Goal: Navigation & Orientation: Find specific page/section

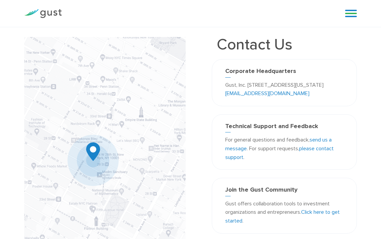
scroll to position [213, 0]
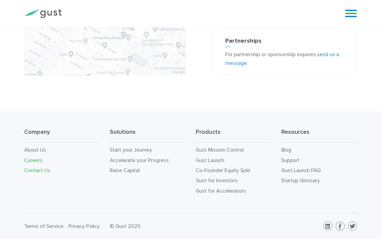
click at [31, 159] on link "Careers" at bounding box center [33, 160] width 18 height 6
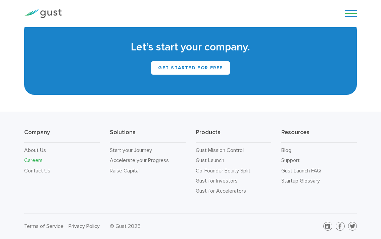
scroll to position [1427, 0]
click at [42, 148] on link "About Us" at bounding box center [35, 150] width 22 height 6
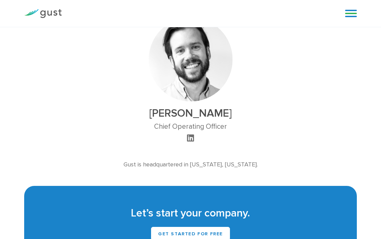
scroll to position [632, 0]
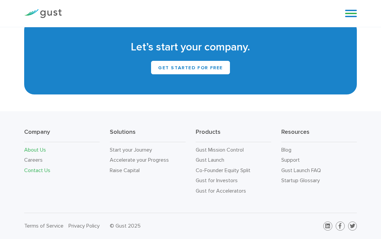
click at [46, 171] on link "Contact Us" at bounding box center [37, 170] width 26 height 6
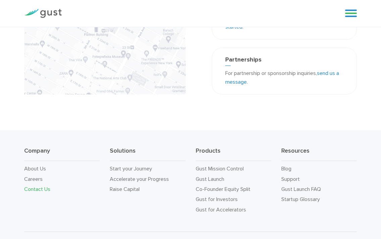
scroll to position [213, 0]
